Goal: Information Seeking & Learning: Learn about a topic

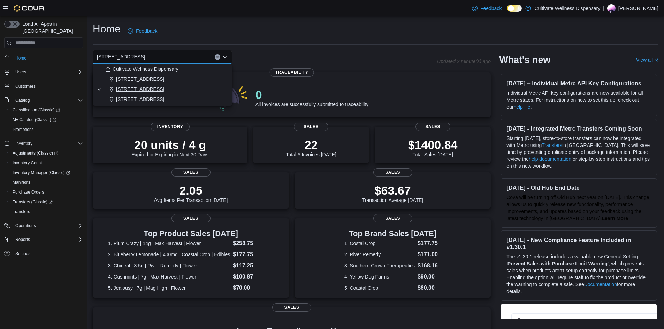
click at [164, 90] on span "[STREET_ADDRESS]" at bounding box center [140, 89] width 48 height 7
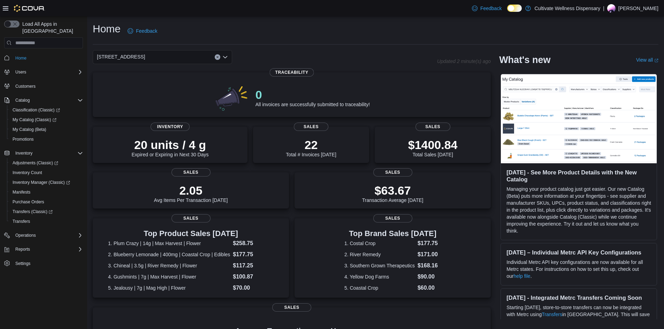
click at [227, 59] on icon "Open list of options" at bounding box center [225, 57] width 6 height 6
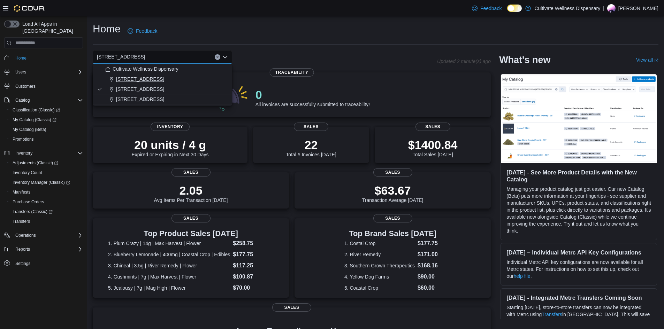
click at [191, 83] on button "[STREET_ADDRESS]" at bounding box center [162, 79] width 139 height 10
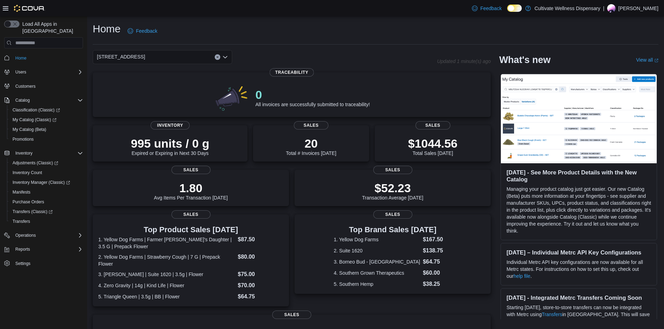
click at [227, 60] on icon "Open list of options" at bounding box center [225, 57] width 6 height 6
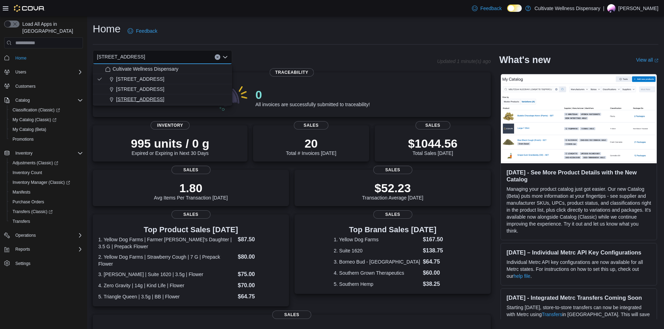
click at [203, 101] on div "[STREET_ADDRESS]" at bounding box center [166, 99] width 123 height 7
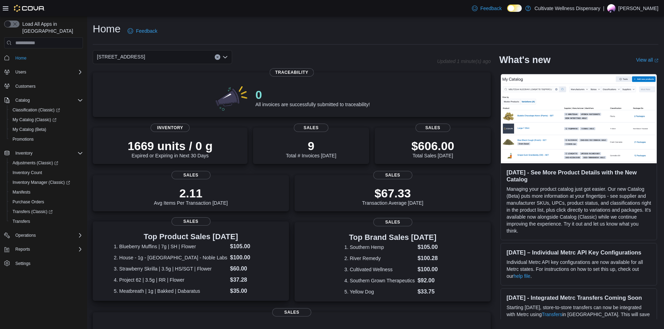
click at [158, 271] on dt "3. Strawberry Skrilla | 3.5g | HS/SGT | Flower" at bounding box center [171, 269] width 114 height 7
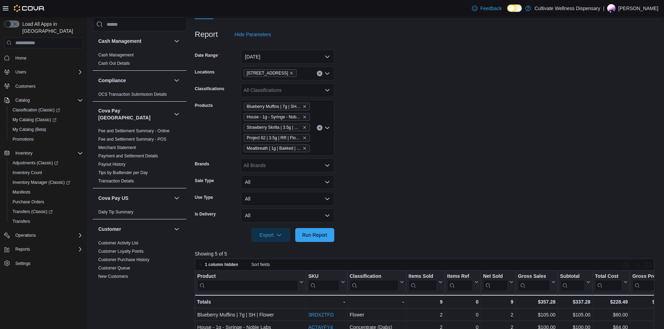
scroll to position [139, 0]
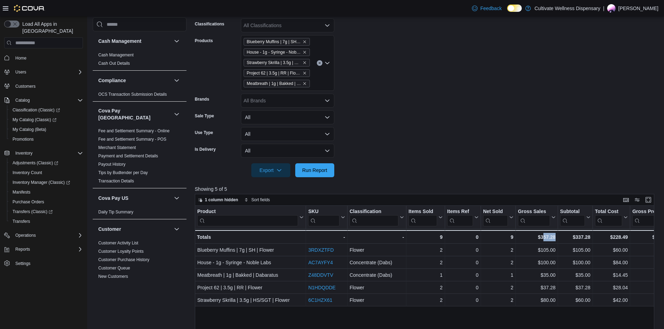
drag, startPoint x: 568, startPoint y: 319, endPoint x: 543, endPoint y: 319, distance: 24.7
click at [543, 319] on div "Product Click to view column header actions SKU Click to view column header act…" at bounding box center [427, 332] width 464 height 252
drag, startPoint x: 591, startPoint y: 312, endPoint x: 568, endPoint y: 313, distance: 23.0
click at [568, 313] on div "Product Click to view column header actions SKU Click to view column header act…" at bounding box center [427, 332] width 464 height 252
drag, startPoint x: 556, startPoint y: 200, endPoint x: 576, endPoint y: 201, distance: 19.6
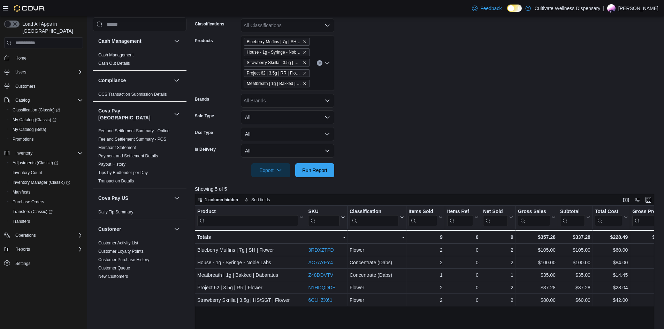
click at [576, 201] on div "1 column hidden Sort fields" at bounding box center [424, 200] width 459 height 12
drag, startPoint x: 362, startPoint y: 318, endPoint x: 297, endPoint y: 313, distance: 64.6
click at [297, 313] on div "Product Click to view column header actions SKU Click to view column header act…" at bounding box center [427, 332] width 464 height 252
click at [24, 55] on span "Home" at bounding box center [20, 58] width 11 height 6
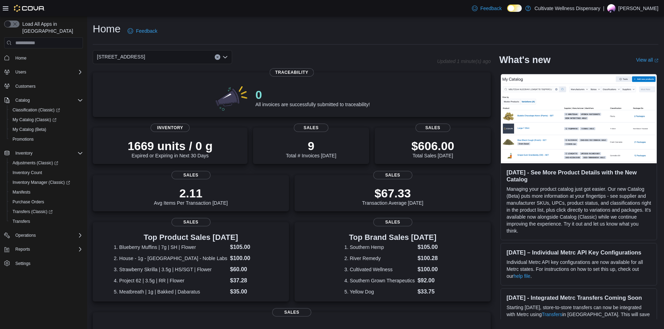
click at [221, 59] on div "[STREET_ADDRESS]" at bounding box center [162, 57] width 139 height 14
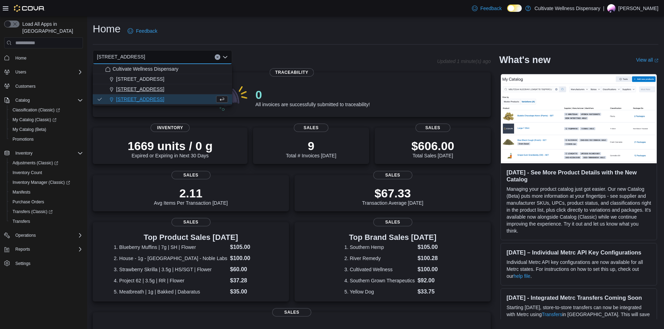
click at [164, 88] on span "[STREET_ADDRESS]" at bounding box center [140, 89] width 48 height 7
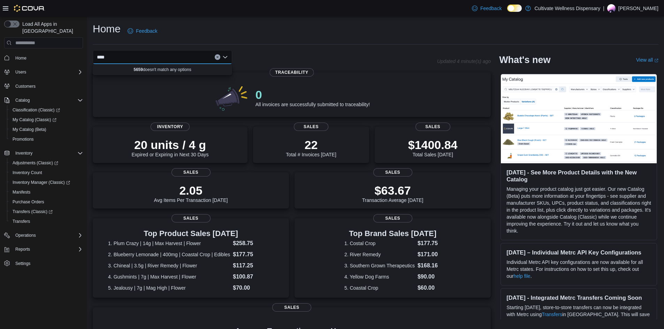
type input "****"
